Goal: Navigation & Orientation: Find specific page/section

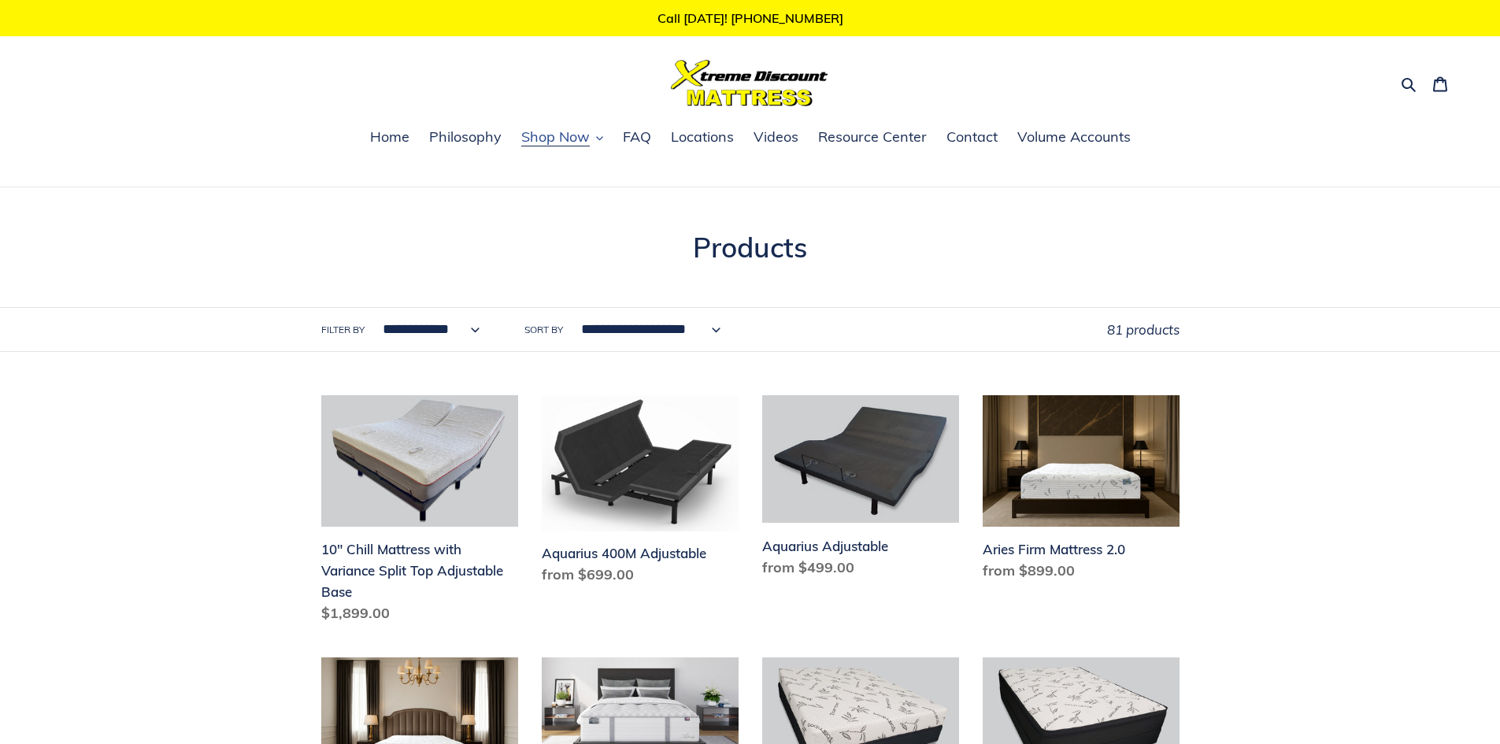
click at [570, 143] on span "Shop Now" at bounding box center [555, 137] width 69 height 19
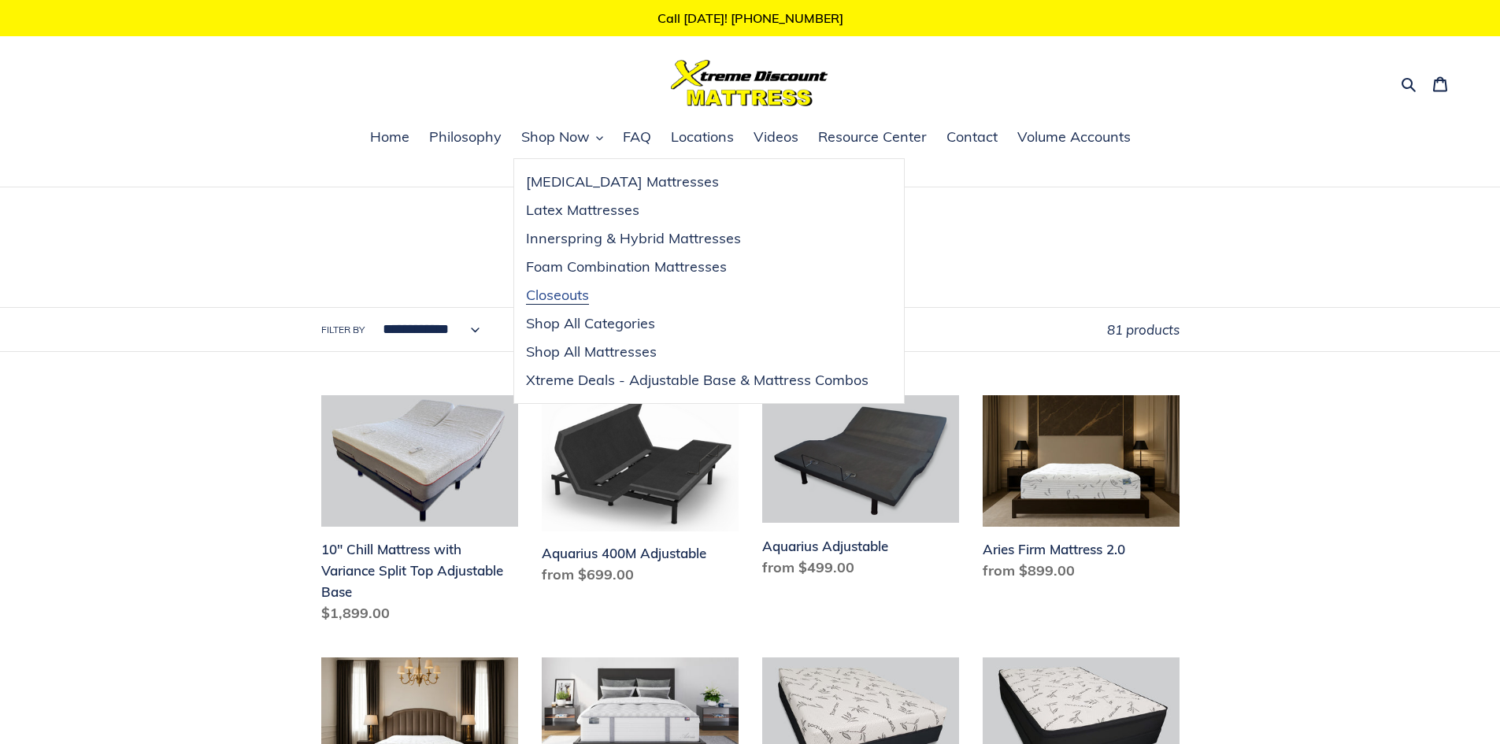
click at [586, 297] on span "Closeouts" at bounding box center [557, 295] width 63 height 19
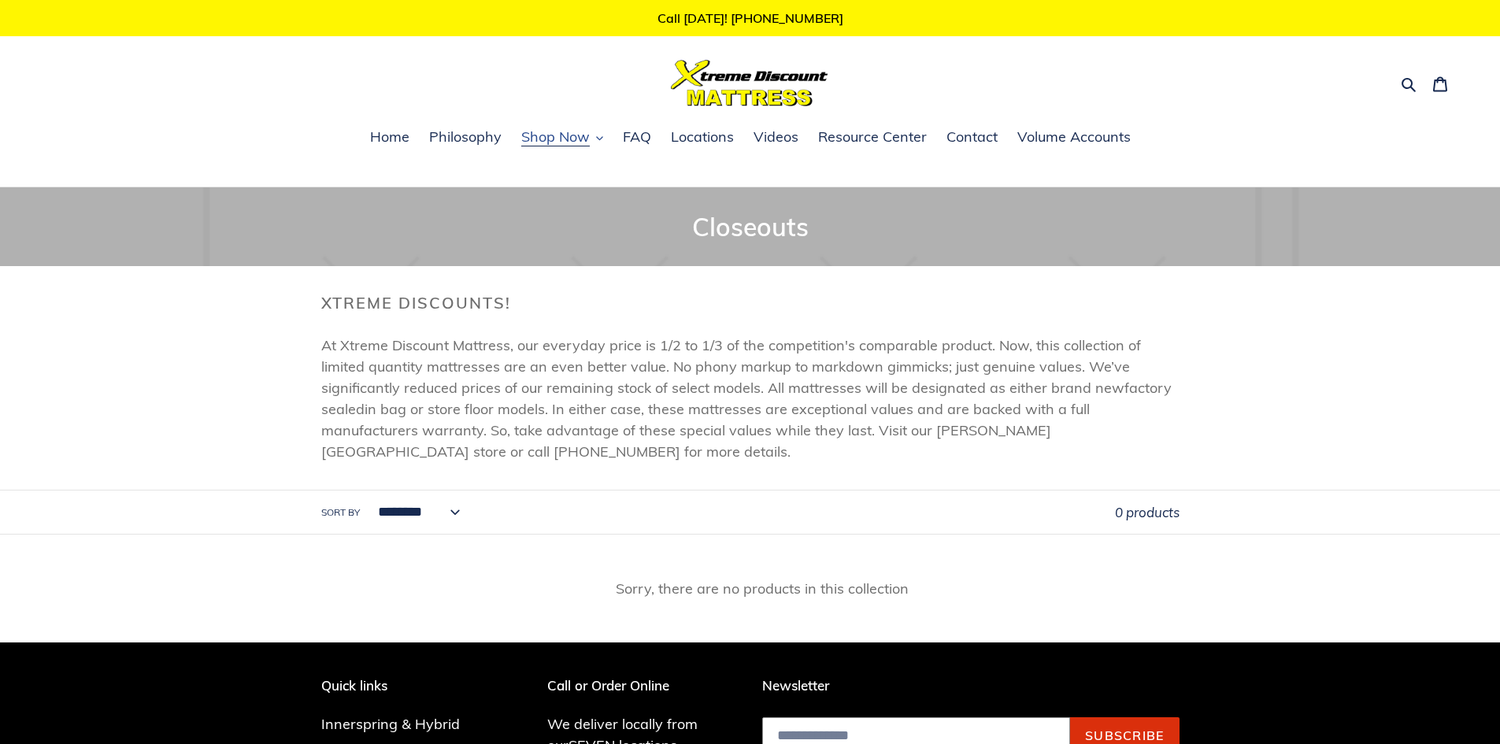
click at [545, 138] on span "Shop Now" at bounding box center [555, 137] width 69 height 19
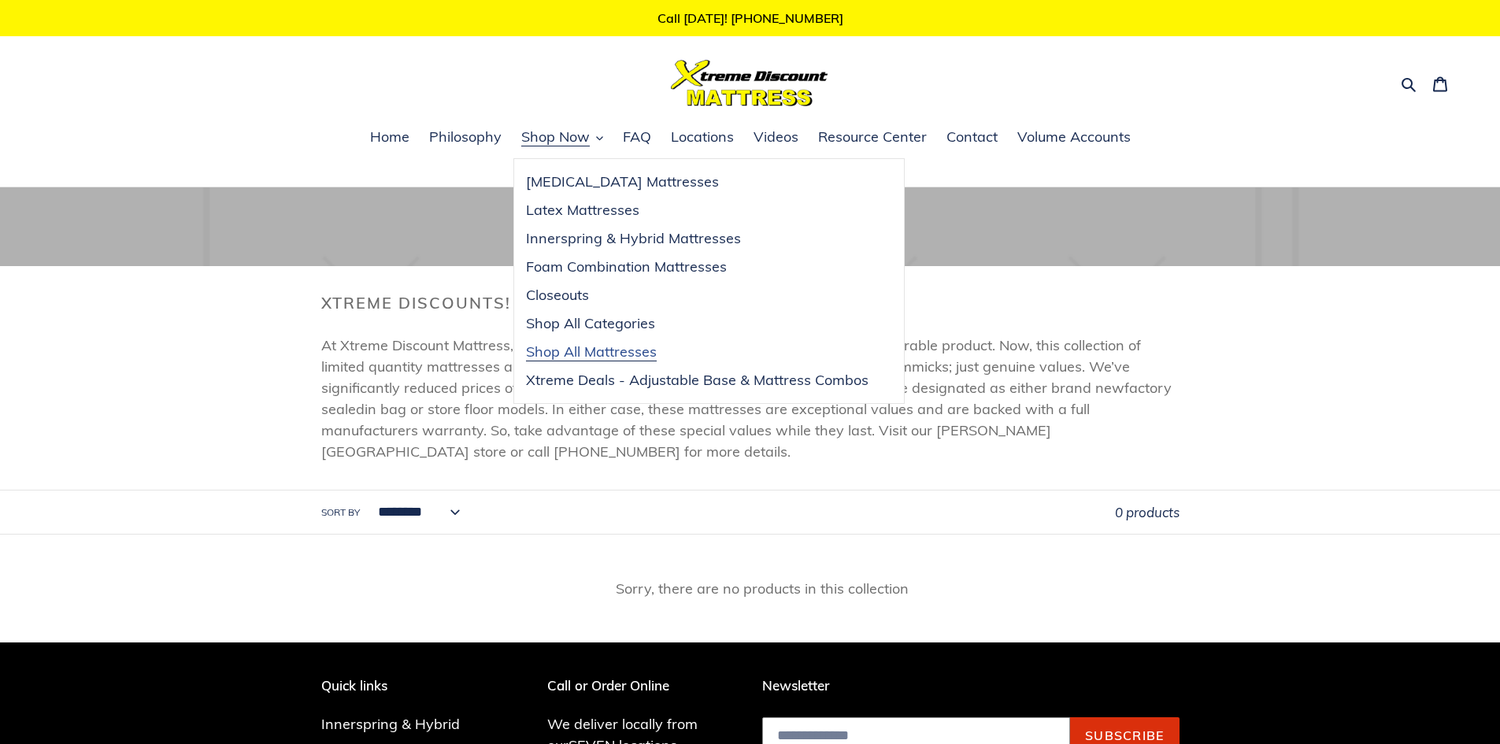
click at [584, 347] on span "Shop All Mattresses" at bounding box center [591, 352] width 131 height 19
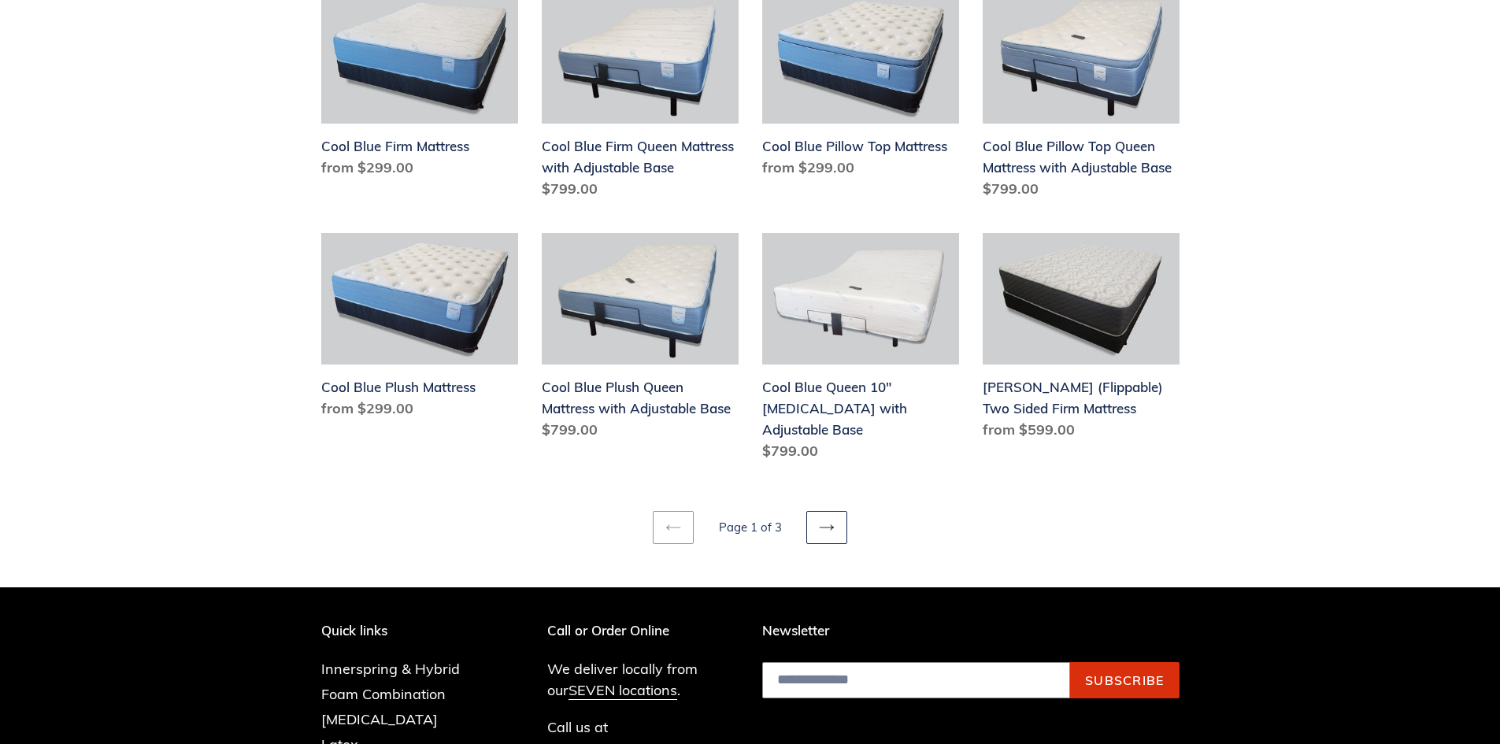
scroll to position [1969, 0]
